Goal: Download file/media

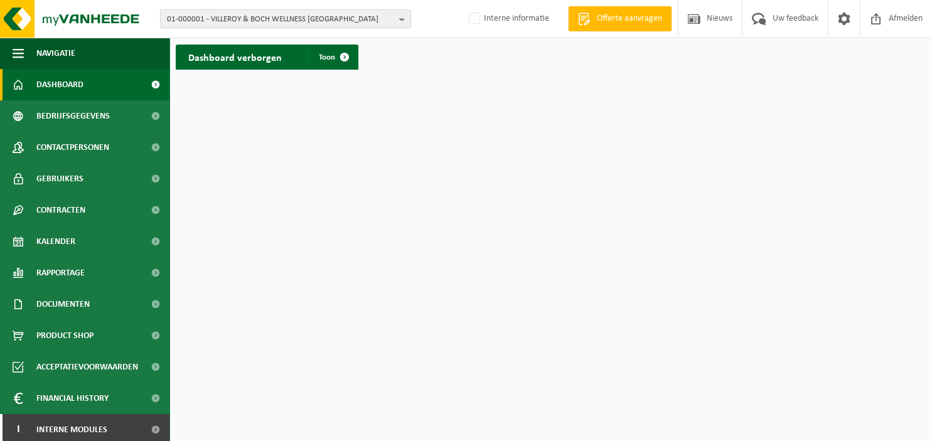
click at [405, 18] on b "button" at bounding box center [404, 19] width 11 height 18
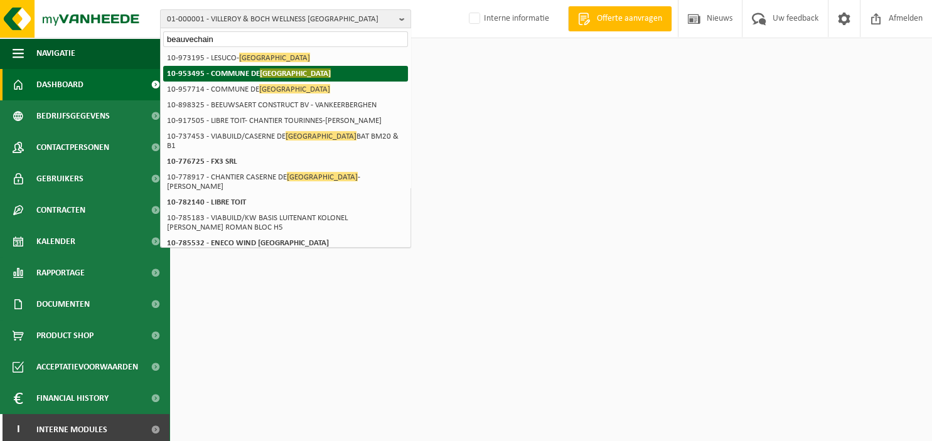
type input "beauvechain"
click at [292, 75] on span "[GEOGRAPHIC_DATA]" at bounding box center [295, 72] width 71 height 9
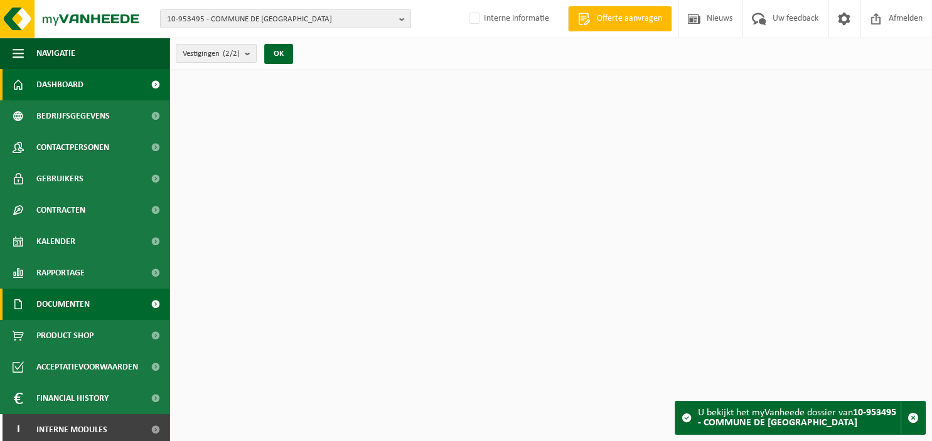
click at [83, 309] on span "Documenten" at bounding box center [62, 304] width 53 height 31
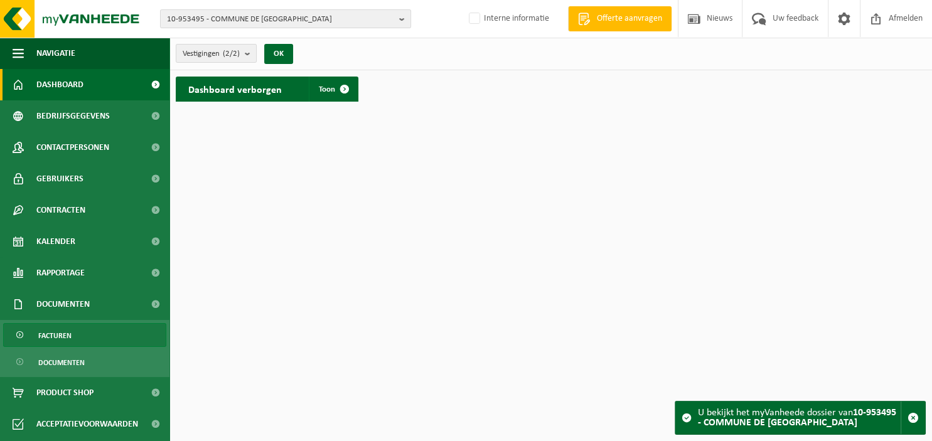
click at [85, 338] on link "Facturen" at bounding box center [84, 335] width 163 height 24
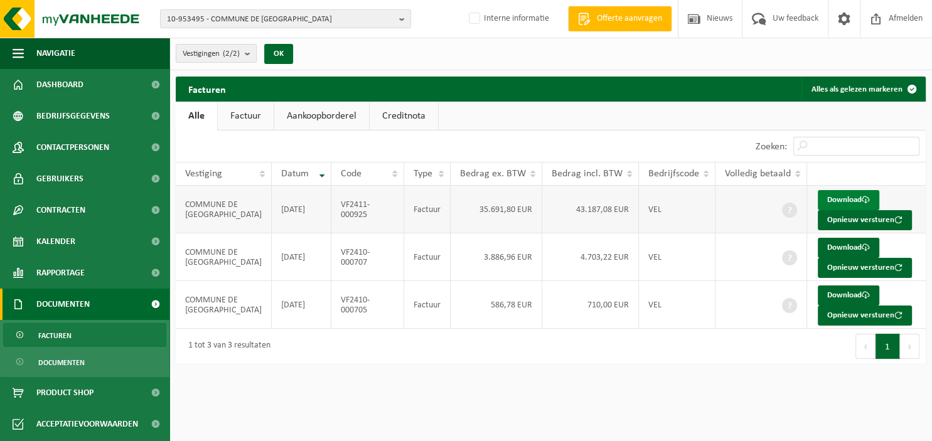
click at [842, 195] on link "Download" at bounding box center [848, 200] width 61 height 20
